Goal: Navigation & Orientation: Find specific page/section

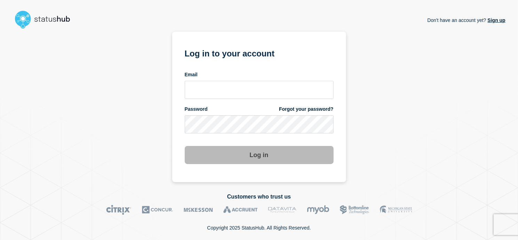
type input "jrw16@msstate.edu"
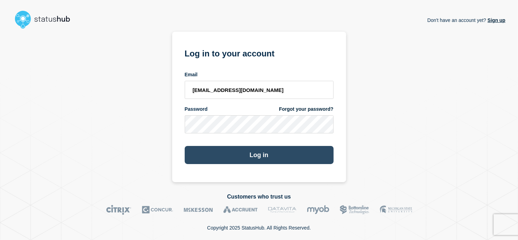
click at [236, 156] on button "Log in" at bounding box center [259, 155] width 149 height 18
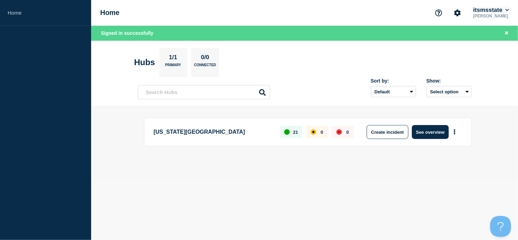
click at [479, 7] on button "itsmsstate" at bounding box center [490, 10] width 39 height 7
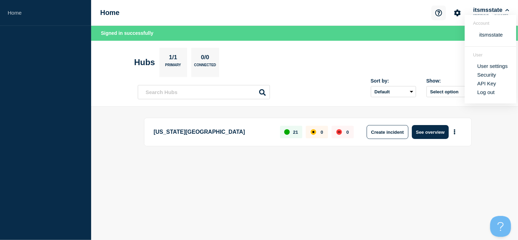
click at [444, 15] on button "Support" at bounding box center [438, 13] width 15 height 15
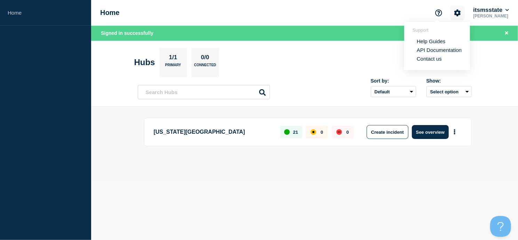
click at [459, 11] on button "Account settings" at bounding box center [457, 13] width 15 height 15
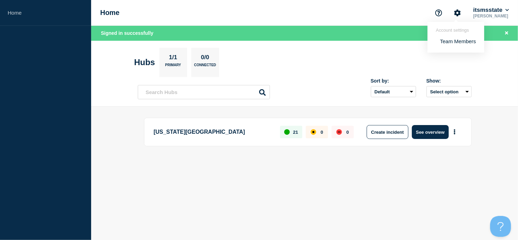
click at [209, 132] on p "[US_STATE][GEOGRAPHIC_DATA]" at bounding box center [213, 132] width 119 height 14
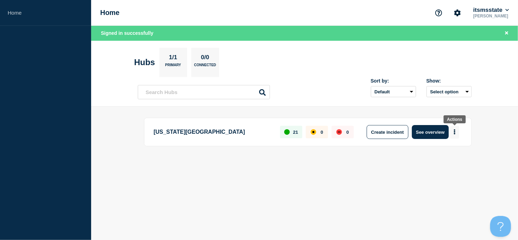
click at [456, 132] on button "More actions" at bounding box center [454, 132] width 9 height 13
click at [199, 134] on p "[US_STATE][GEOGRAPHIC_DATA]" at bounding box center [213, 132] width 119 height 14
click at [498, 10] on button "itsmsstate" at bounding box center [490, 10] width 39 height 7
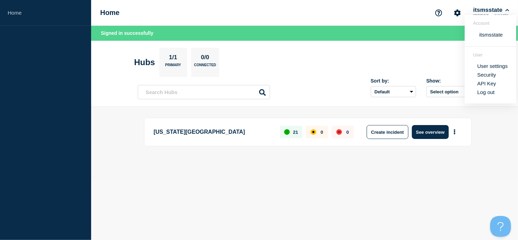
click at [215, 137] on p "[US_STATE][GEOGRAPHIC_DATA]" at bounding box center [213, 132] width 119 height 14
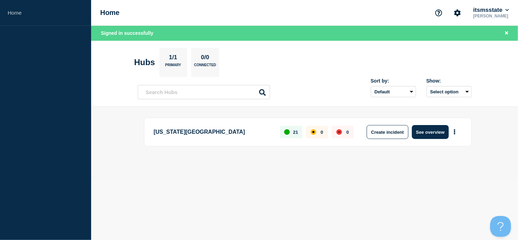
click at [208, 133] on p "[US_STATE][GEOGRAPHIC_DATA]" at bounding box center [213, 132] width 119 height 14
click at [207, 133] on p "[US_STATE][GEOGRAPHIC_DATA]" at bounding box center [213, 132] width 119 height 14
click at [439, 130] on button "See overview" at bounding box center [430, 132] width 37 height 14
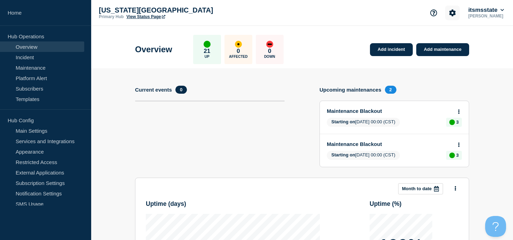
click at [450, 11] on icon "Account settings" at bounding box center [452, 12] width 7 height 7
